Goal: Communication & Community: Answer question/provide support

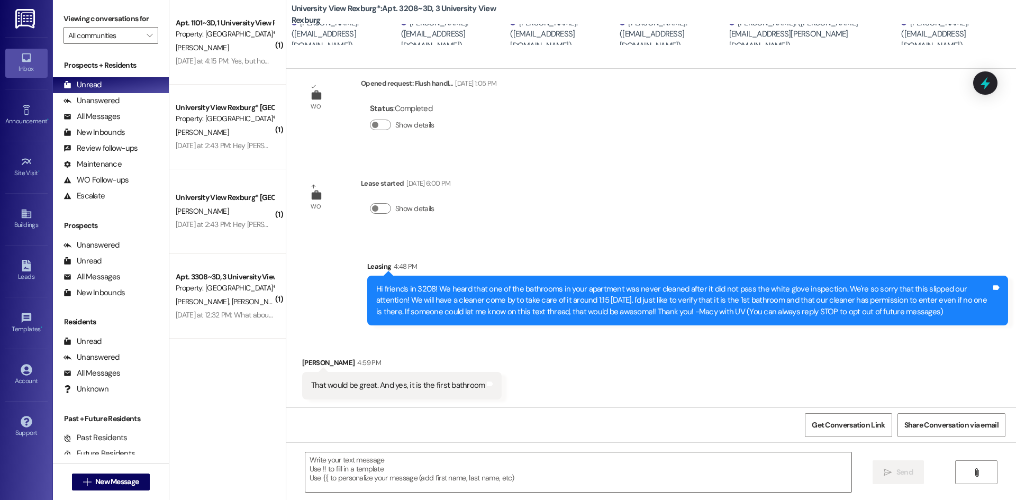
scroll to position [24, 0]
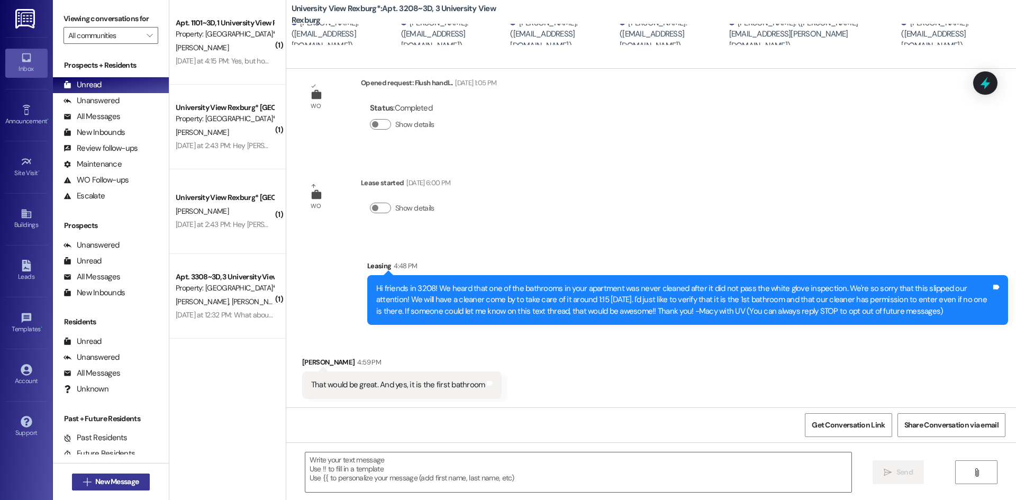
click at [120, 483] on span "New Message" at bounding box center [116, 481] width 43 height 11
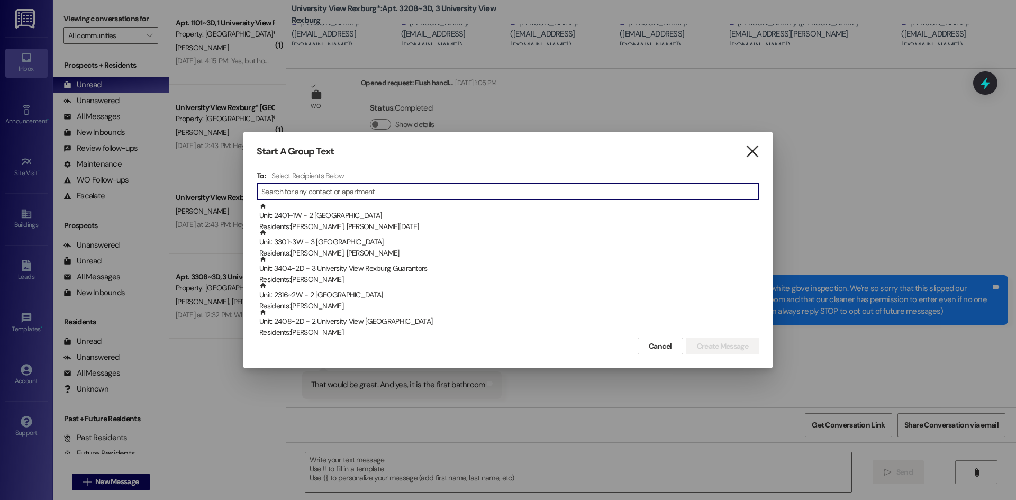
click at [750, 150] on icon "" at bounding box center [752, 151] width 14 height 11
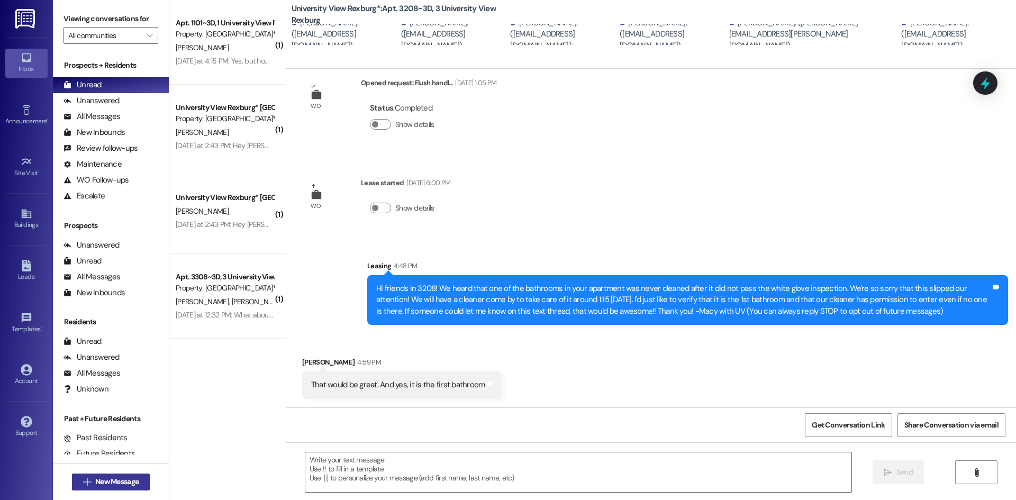
click at [130, 490] on button " New Message" at bounding box center [111, 482] width 78 height 17
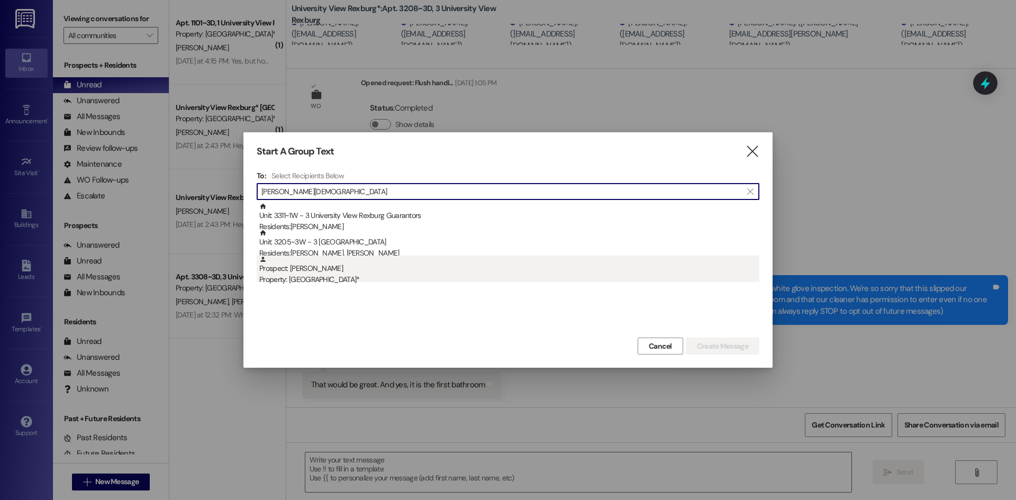
type input "[PERSON_NAME][DEMOGRAPHIC_DATA]"
click at [391, 266] on div "Prospect: [PERSON_NAME] Property: [GEOGRAPHIC_DATA]*" at bounding box center [509, 271] width 500 height 30
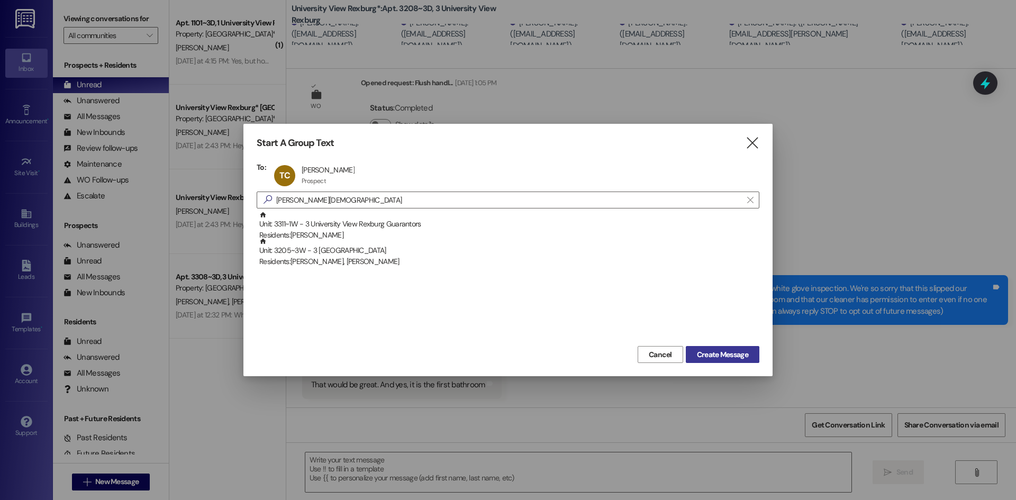
click at [702, 348] on button "Create Message" at bounding box center [723, 354] width 74 height 17
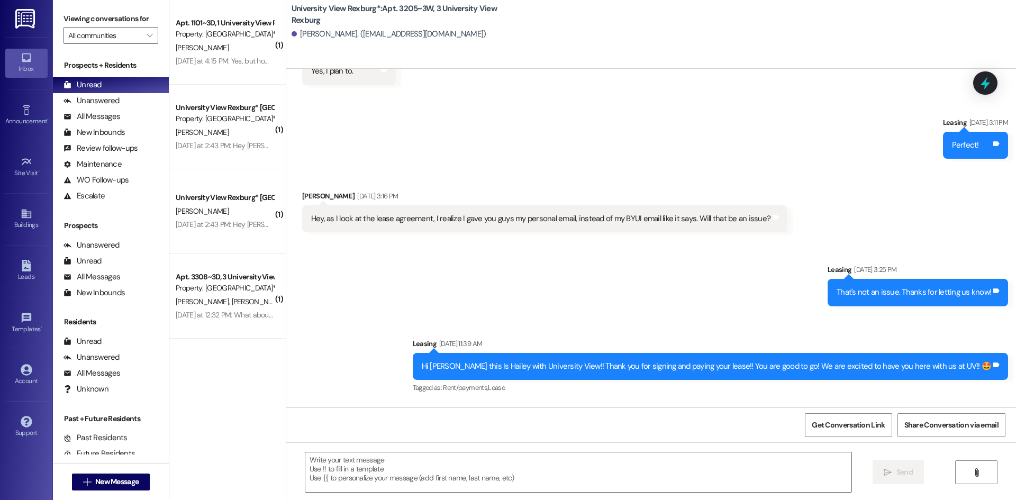
scroll to position [318, 0]
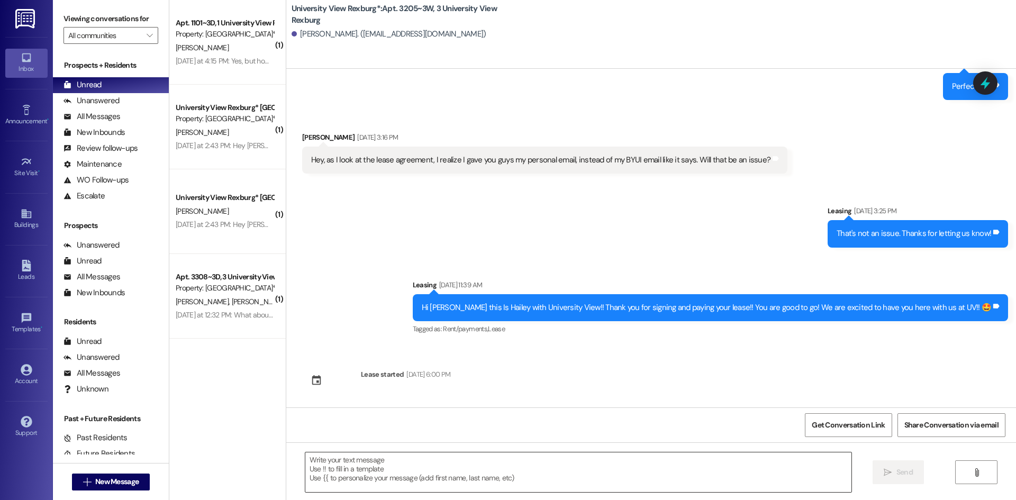
click at [569, 465] on textarea at bounding box center [578, 472] width 546 height 40
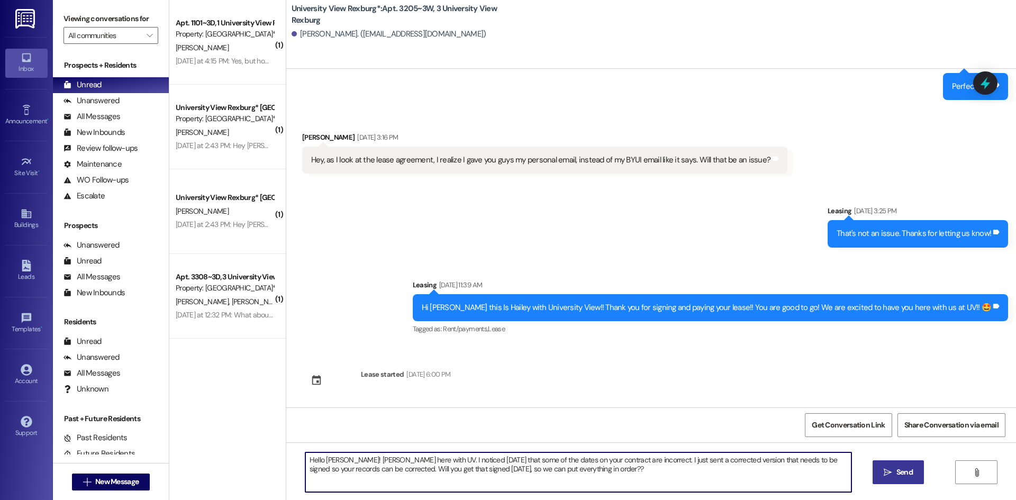
type textarea "Hello [PERSON_NAME]! [PERSON_NAME] here with UV. I noticed [DATE] that some of …"
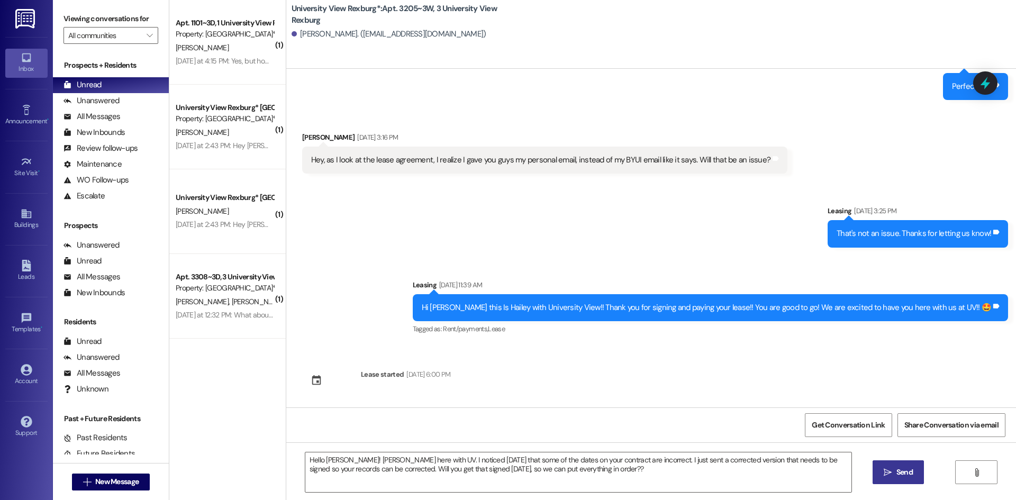
click at [914, 467] on span "Send" at bounding box center [904, 472] width 21 height 11
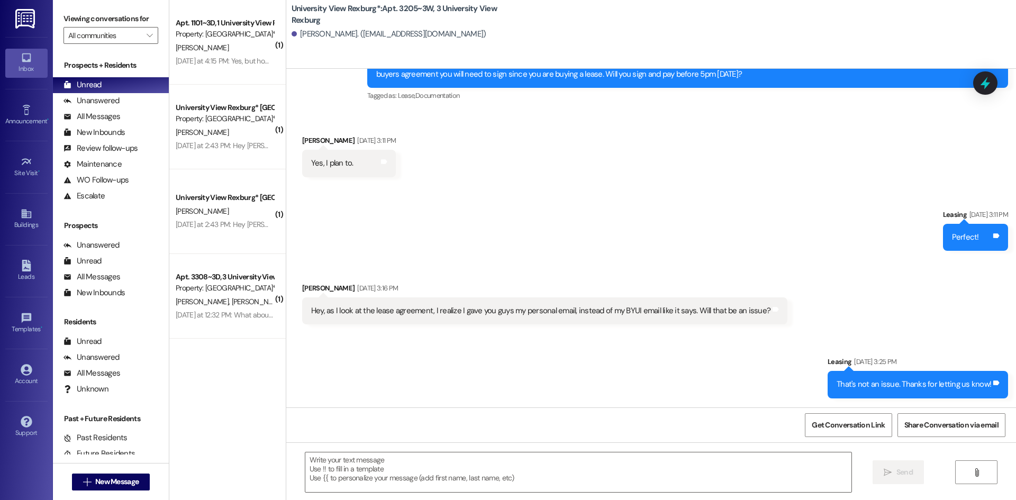
scroll to position [92, 0]
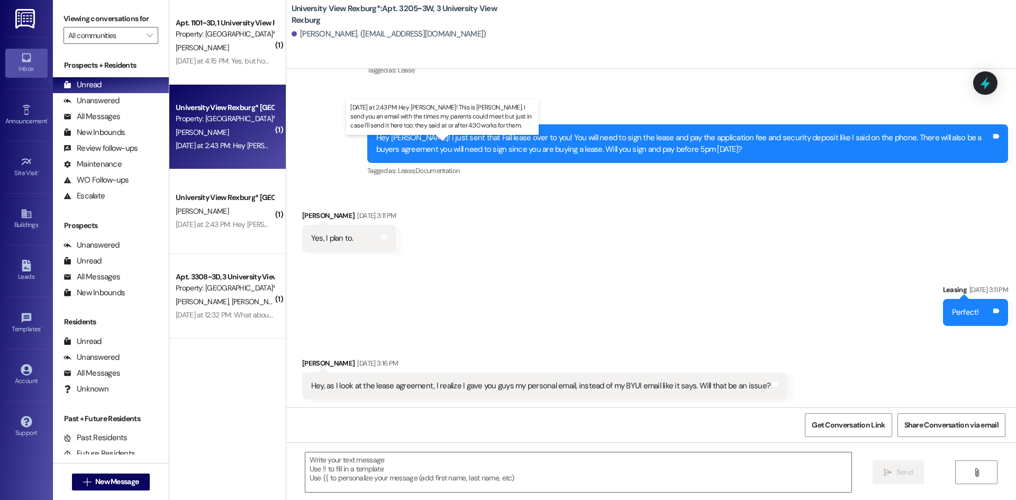
click at [211, 143] on div "[DATE] at 2:43 PM: Hey [PERSON_NAME]! This is [PERSON_NAME]. I send you an emai…" at bounding box center [483, 146] width 614 height 10
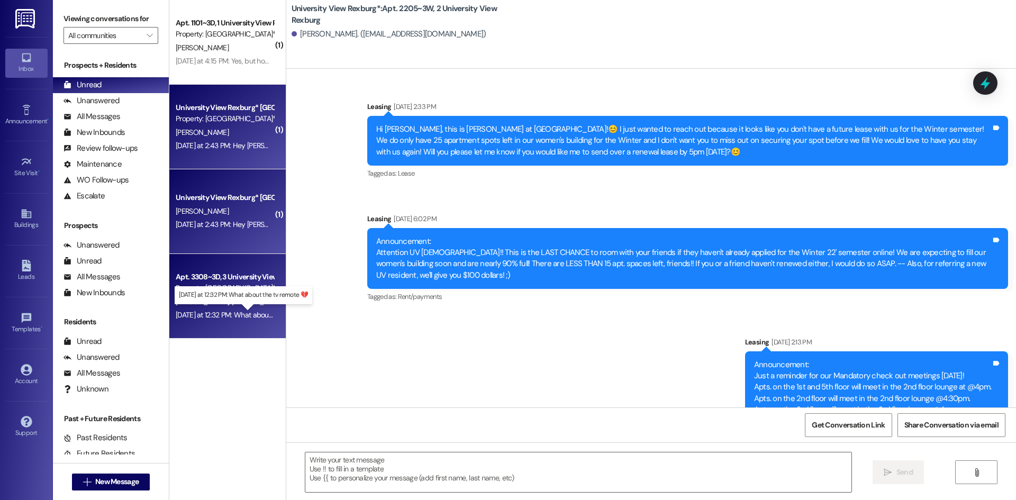
scroll to position [68268, 0]
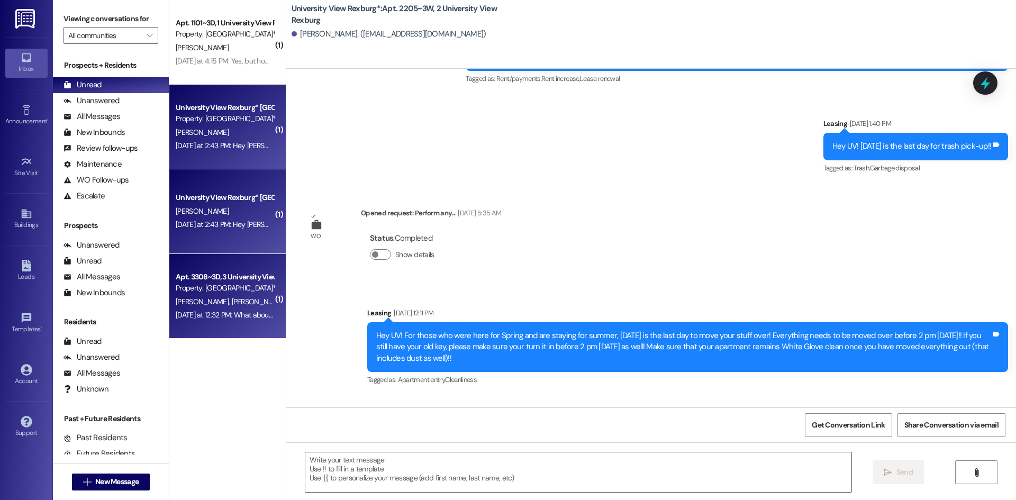
click at [287, 297] on span "[PERSON_NAME]" at bounding box center [315, 302] width 56 height 10
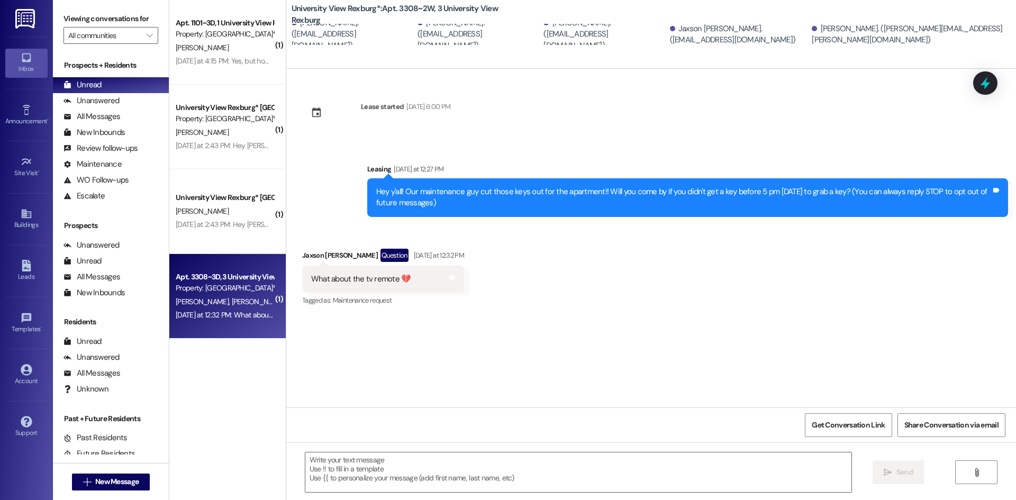
scroll to position [0, 0]
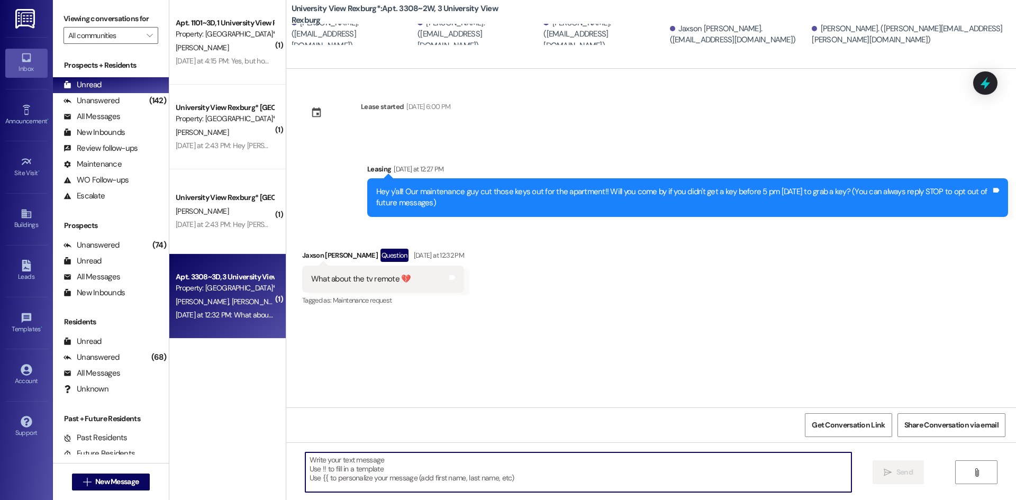
drag, startPoint x: 386, startPoint y: 463, endPoint x: 380, endPoint y: 461, distance: 6.7
click at [382, 462] on textarea at bounding box center [578, 472] width 546 height 40
click at [129, 99] on div "Unanswered (142)" at bounding box center [111, 101] width 116 height 16
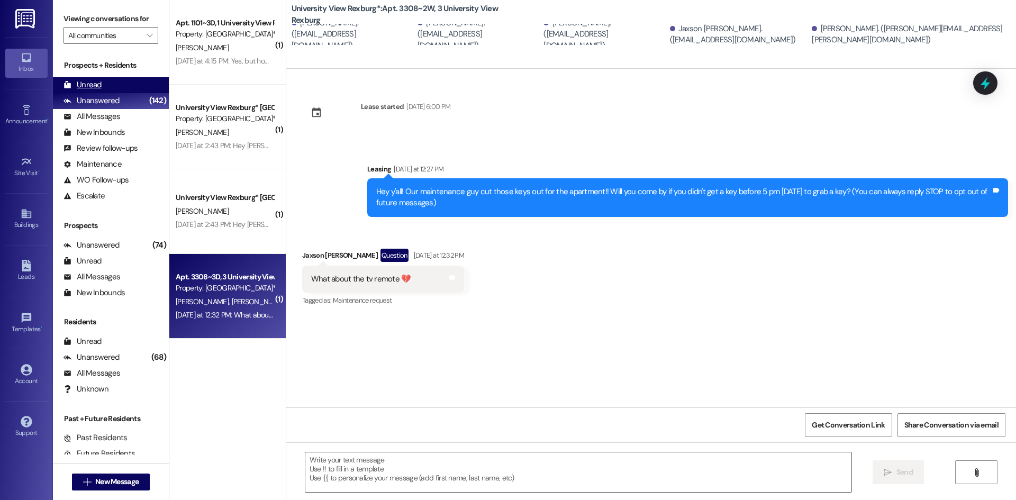
click at [126, 86] on div "Unread (0)" at bounding box center [111, 85] width 116 height 16
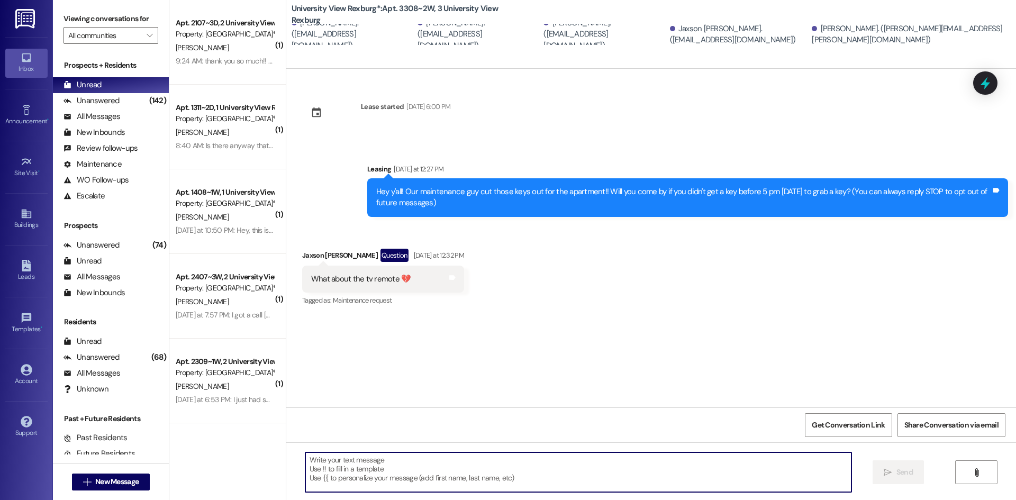
click at [447, 466] on textarea at bounding box center [578, 472] width 546 height 40
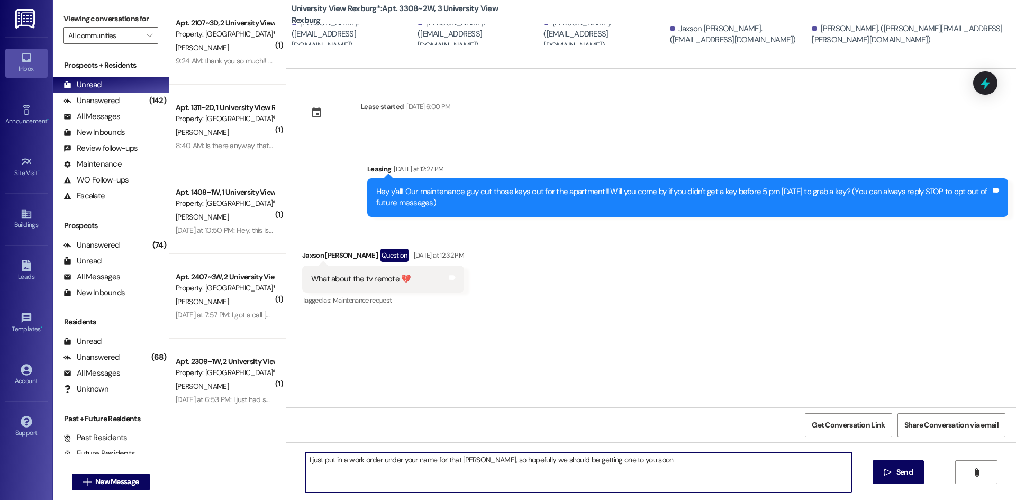
type textarea "I just put in a work order under your name for that [PERSON_NAME], so hopefully…"
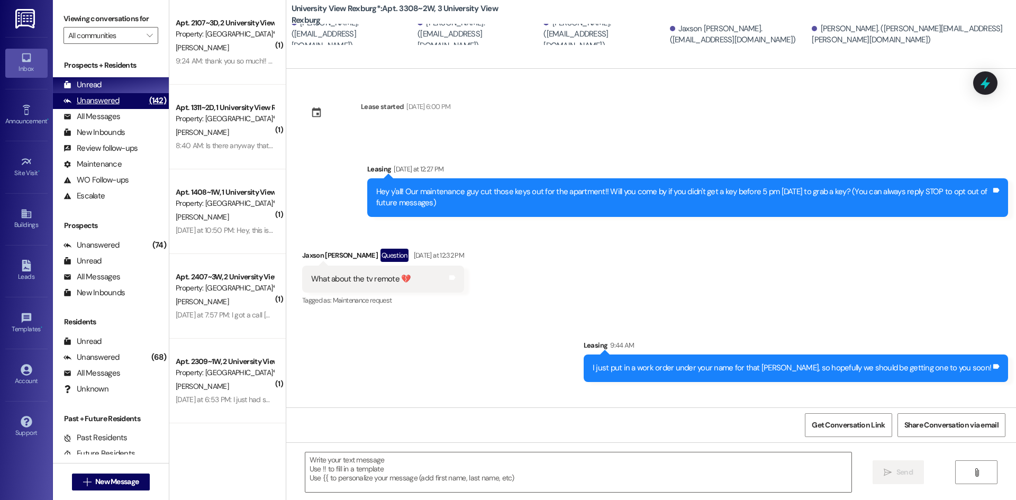
click at [99, 102] on div "Unanswered" at bounding box center [91, 100] width 56 height 11
click at [96, 82] on div "Unread" at bounding box center [82, 84] width 38 height 11
